Goal: Information Seeking & Learning: Learn about a topic

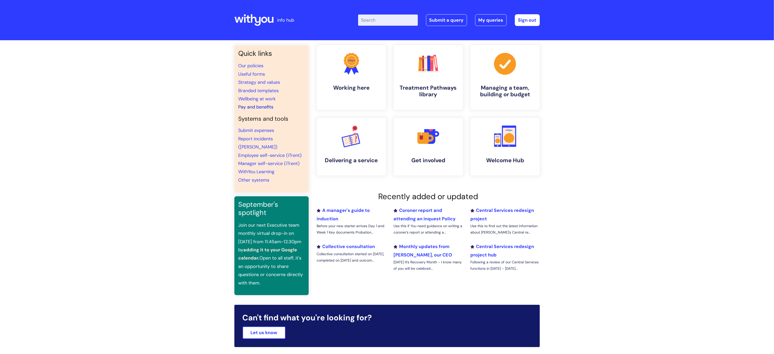
click at [264, 107] on link "Pay and benefits" at bounding box center [255, 107] width 35 height 6
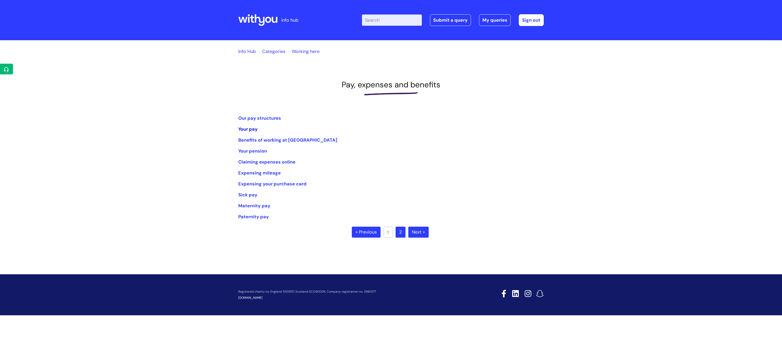
click at [254, 128] on link "Your pay" at bounding box center [247, 129] width 19 height 6
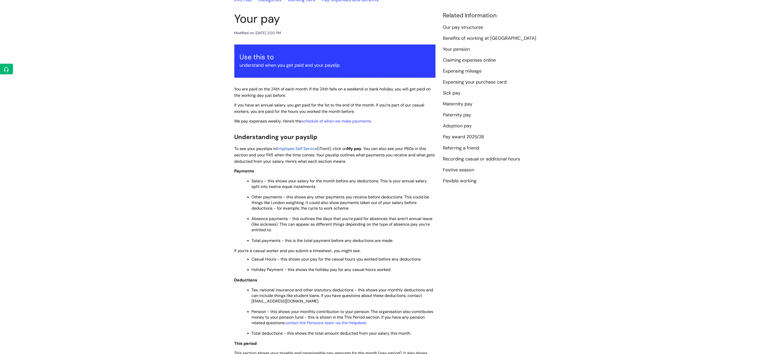
scroll to position [51, 0]
